Goal: Transaction & Acquisition: Subscribe to service/newsletter

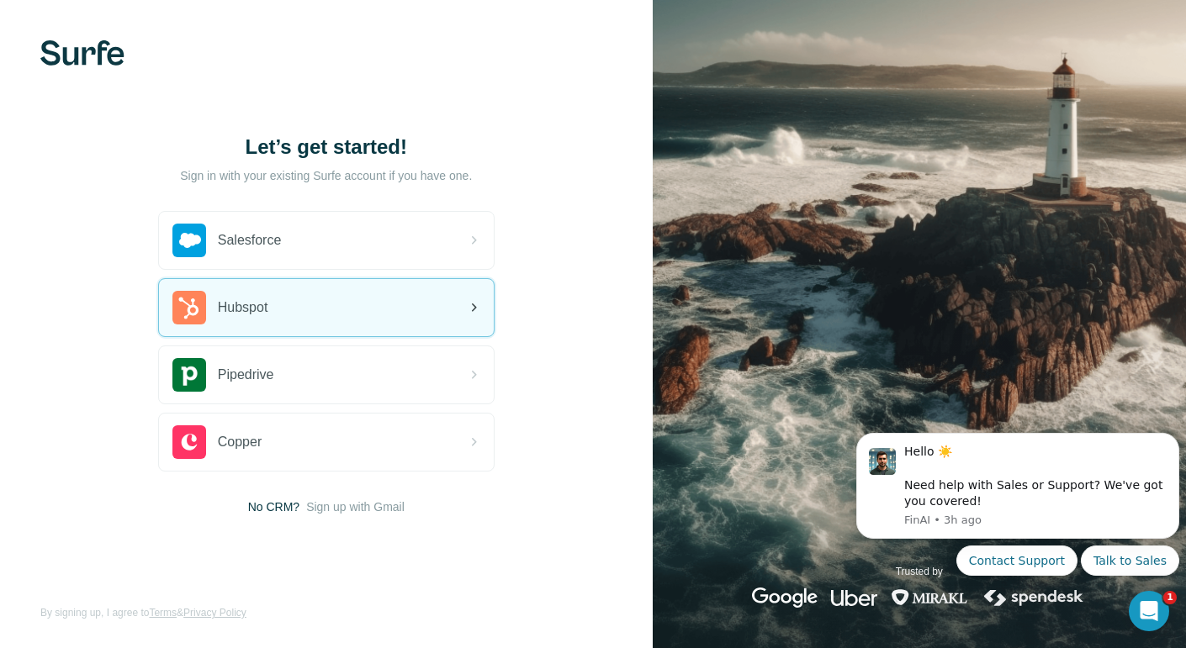
click at [481, 308] on icon at bounding box center [473, 308] width 20 height 20
